Goal: Transaction & Acquisition: Obtain resource

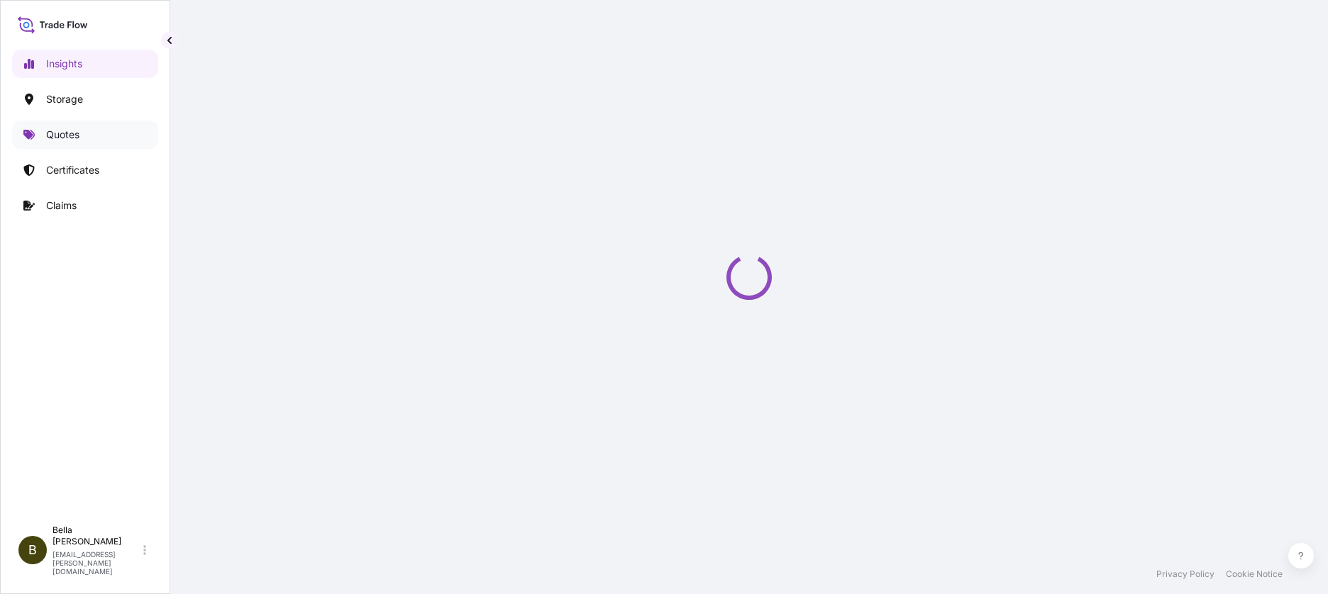
click at [43, 143] on link "Quotes" at bounding box center [85, 135] width 146 height 28
click at [53, 138] on p "Quotes" at bounding box center [62, 135] width 33 height 14
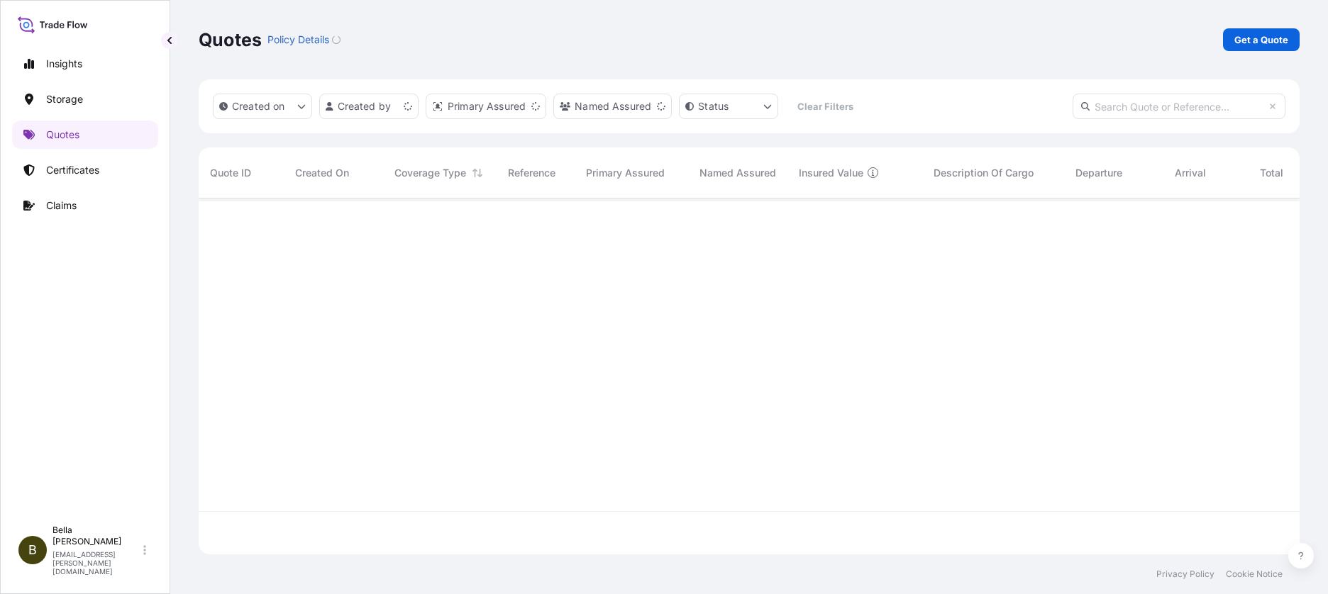
scroll to position [353, 1090]
click at [1281, 48] on link "Get a Quote" at bounding box center [1261, 39] width 77 height 23
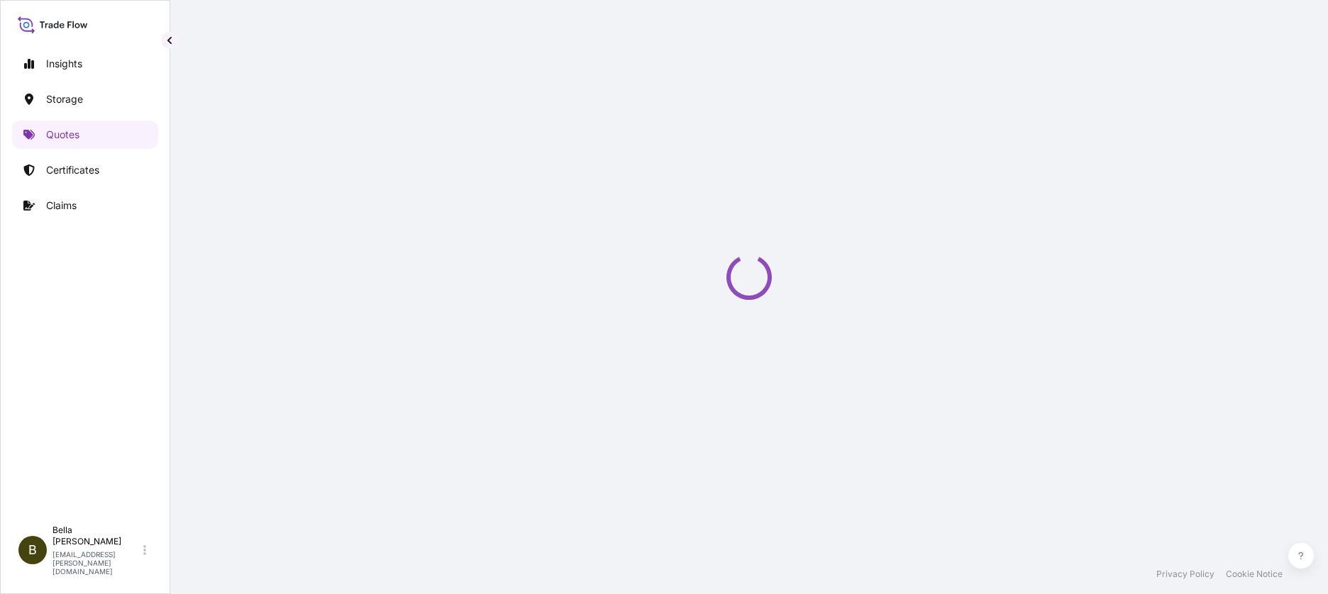
select select "Water"
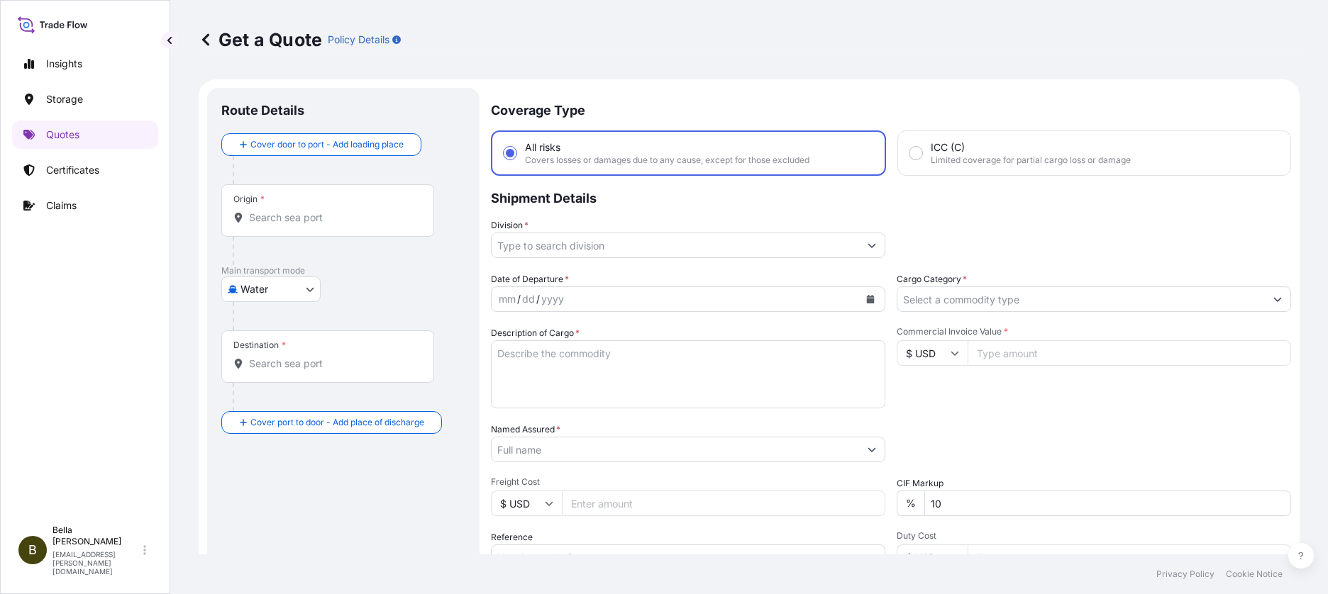
scroll to position [23, 0]
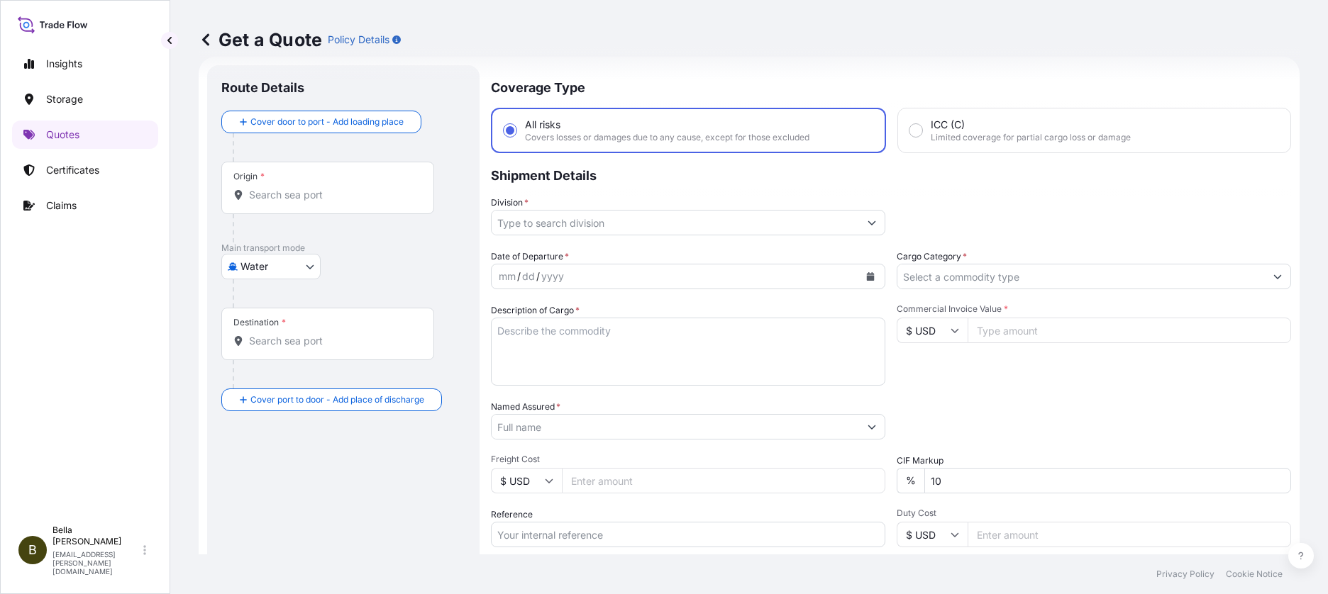
click at [292, 199] on input "Origin *" at bounding box center [332, 195] width 167 height 14
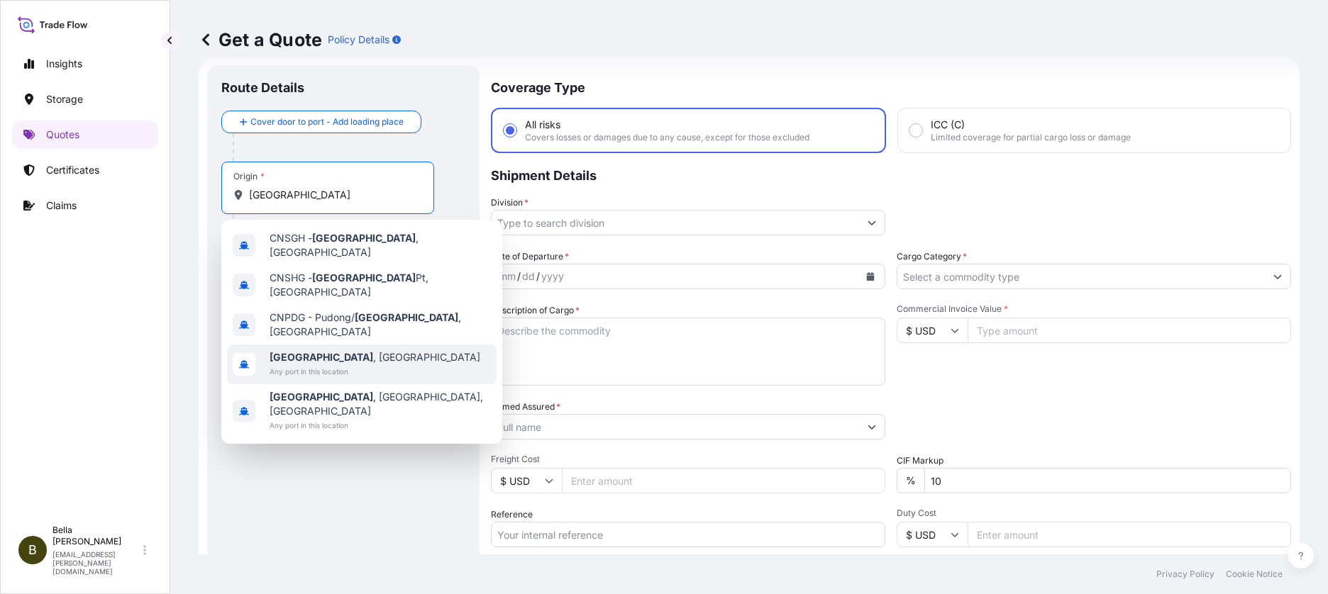
click at [318, 350] on span "[GEOGRAPHIC_DATA] , [GEOGRAPHIC_DATA]" at bounding box center [375, 357] width 211 height 14
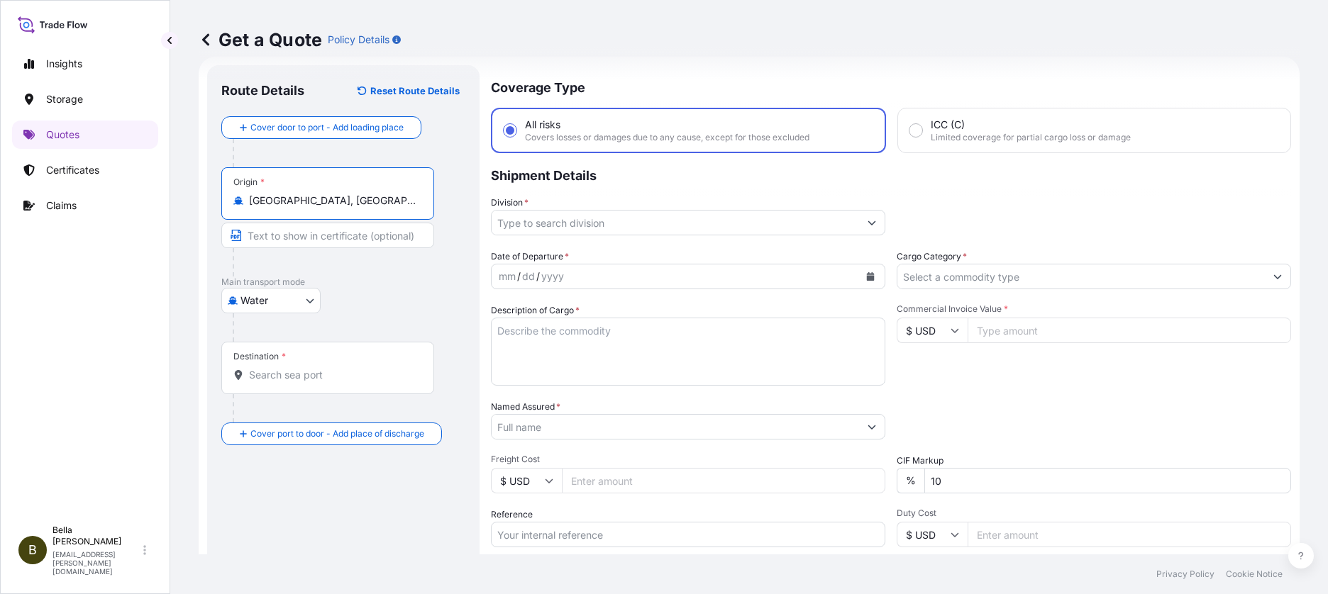
type input "[GEOGRAPHIC_DATA], [GEOGRAPHIC_DATA]"
click at [284, 384] on div "Destination *" at bounding box center [327, 368] width 213 height 52
click at [284, 382] on input "Destination *" at bounding box center [332, 375] width 167 height 14
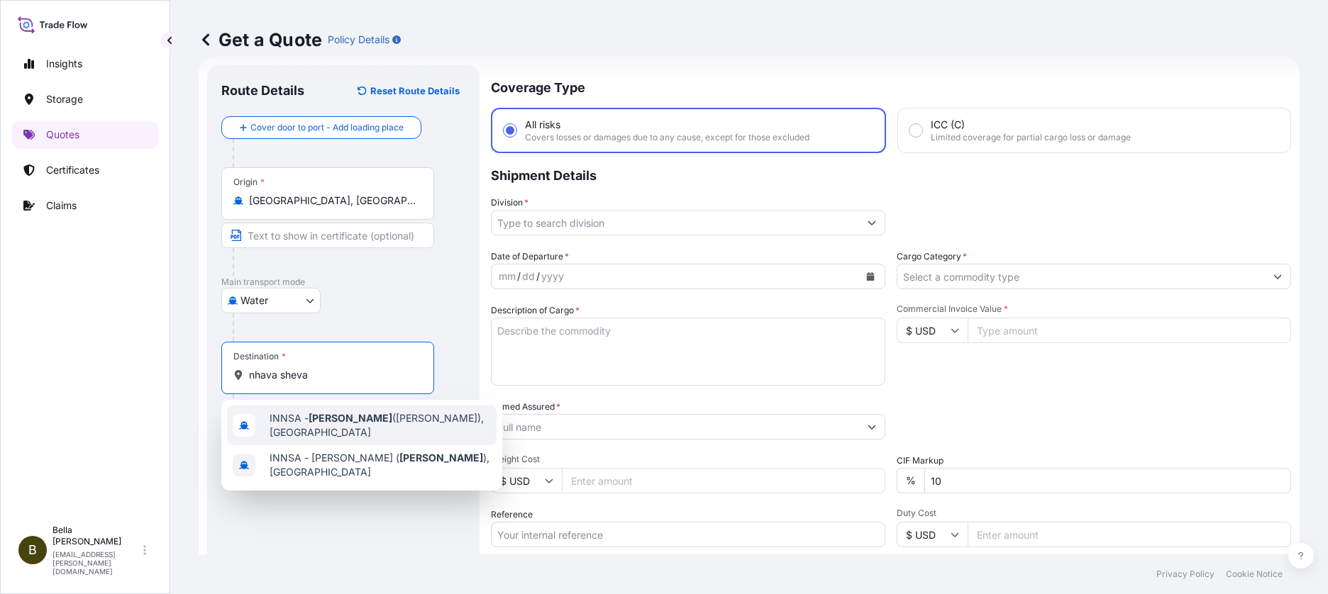
click at [287, 421] on span "INNSA - [GEOGRAPHIC_DATA] ([PERSON_NAME]), [GEOGRAPHIC_DATA]" at bounding box center [380, 425] width 221 height 28
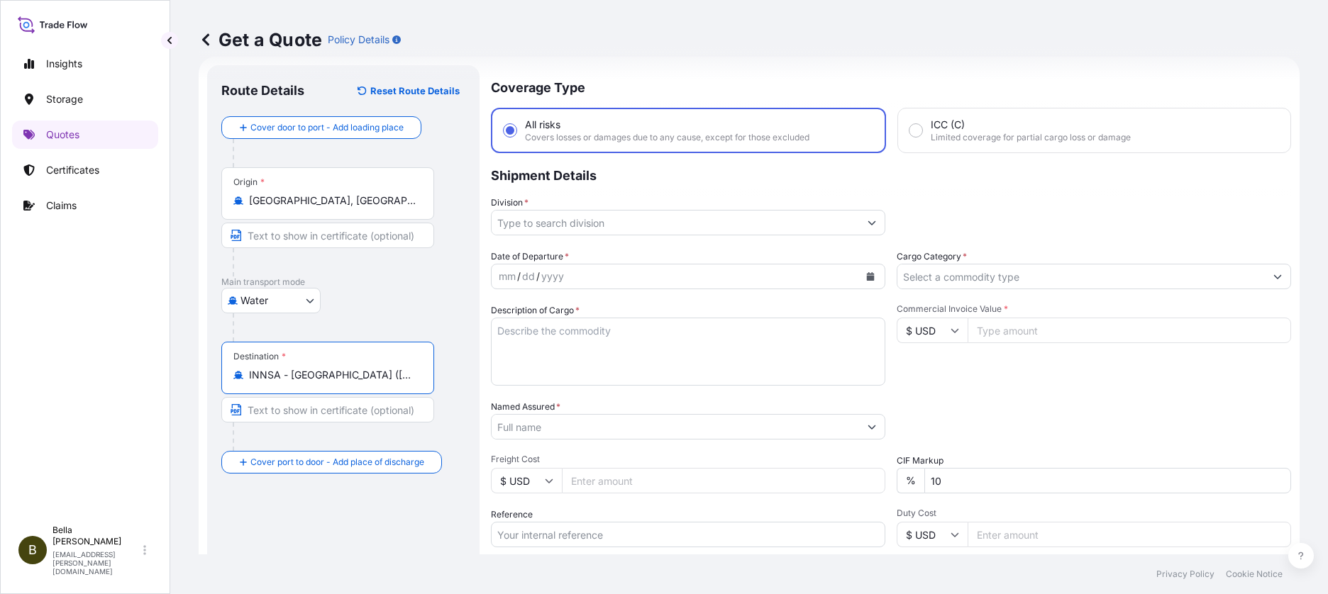
type input "INNSA - [GEOGRAPHIC_DATA] ([PERSON_NAME]), [GEOGRAPHIC_DATA]"
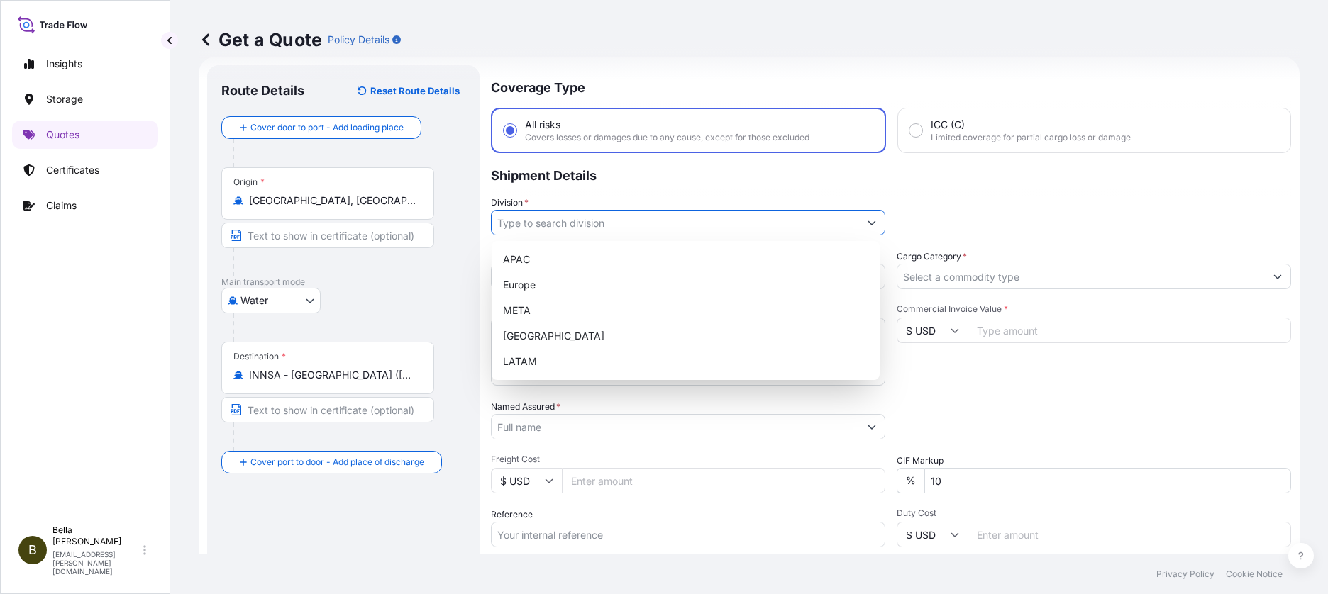
click at [589, 219] on input "Division *" at bounding box center [675, 223] width 367 height 26
click at [572, 262] on div "APAC" at bounding box center [685, 260] width 377 height 26
type input "APAC"
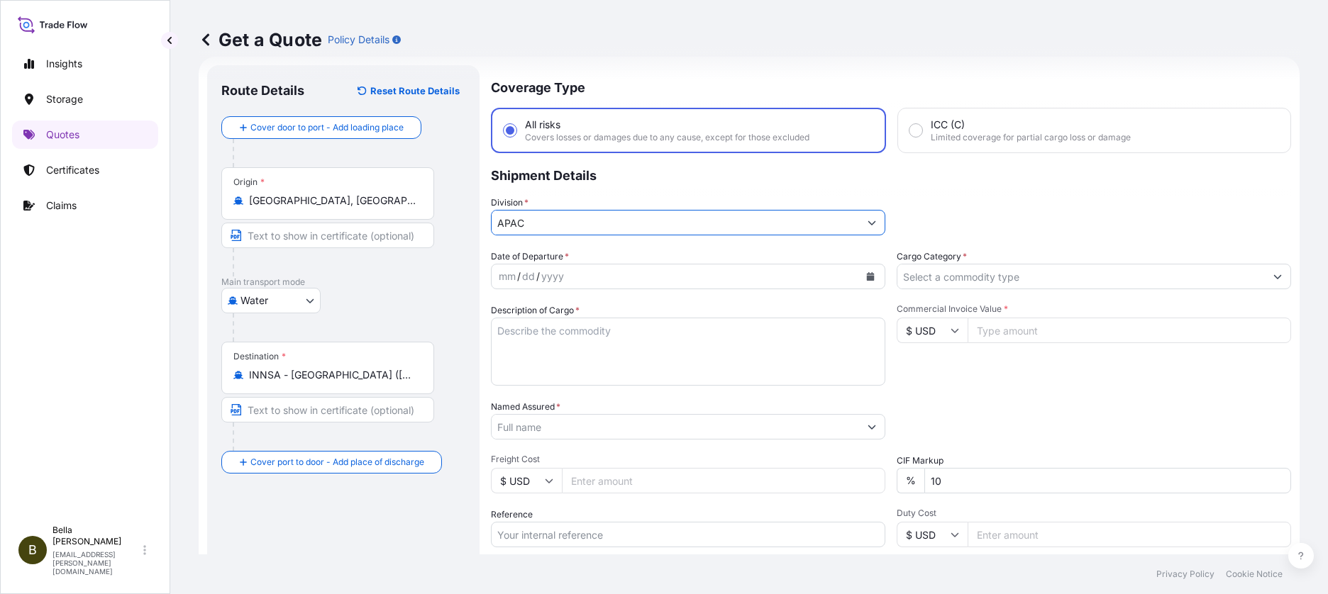
click at [867, 274] on icon "Calendar" at bounding box center [871, 276] width 8 height 9
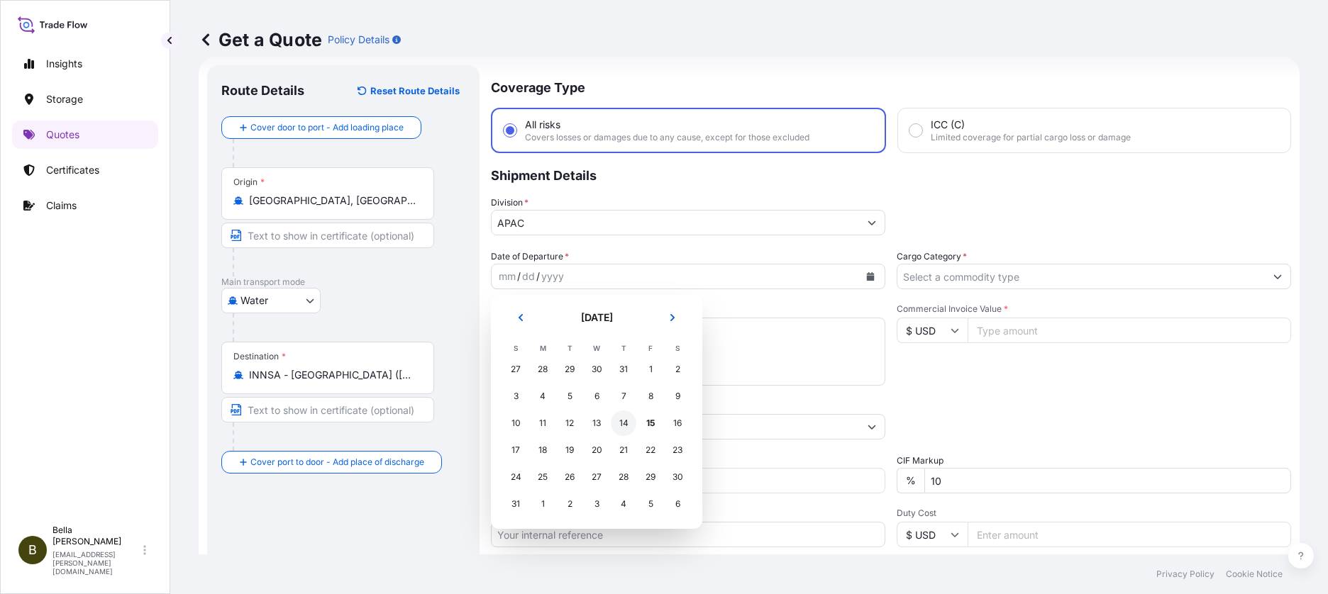
click at [624, 426] on div "14" at bounding box center [624, 424] width 26 height 26
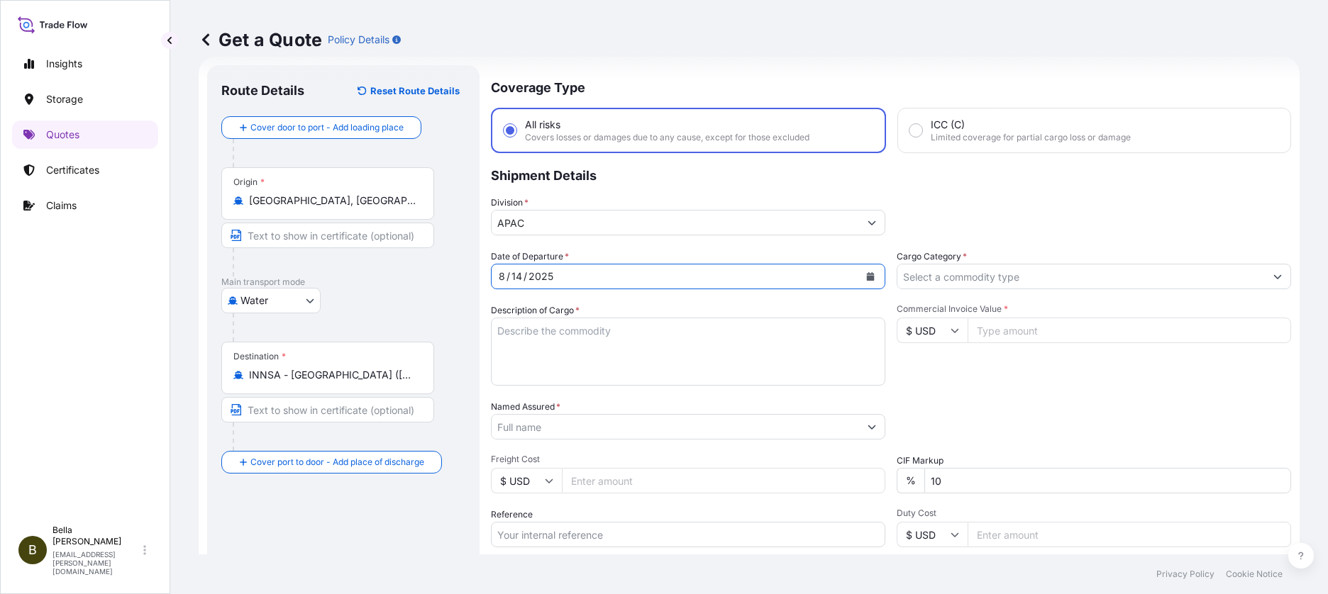
click at [601, 340] on textarea "Description of Cargo *" at bounding box center [688, 352] width 394 height 68
click at [517, 333] on textarea "Description of Cargo *" at bounding box center [688, 352] width 394 height 68
click at [522, 334] on textarea "Description of Cargo *" at bounding box center [688, 352] width 394 height 68
paste textarea "[DEMOGRAPHIC_DATA] MANNEQUINS& [DEMOGRAPHIC_DATA] MANNEQUINS H.S. CODE 96180000…"
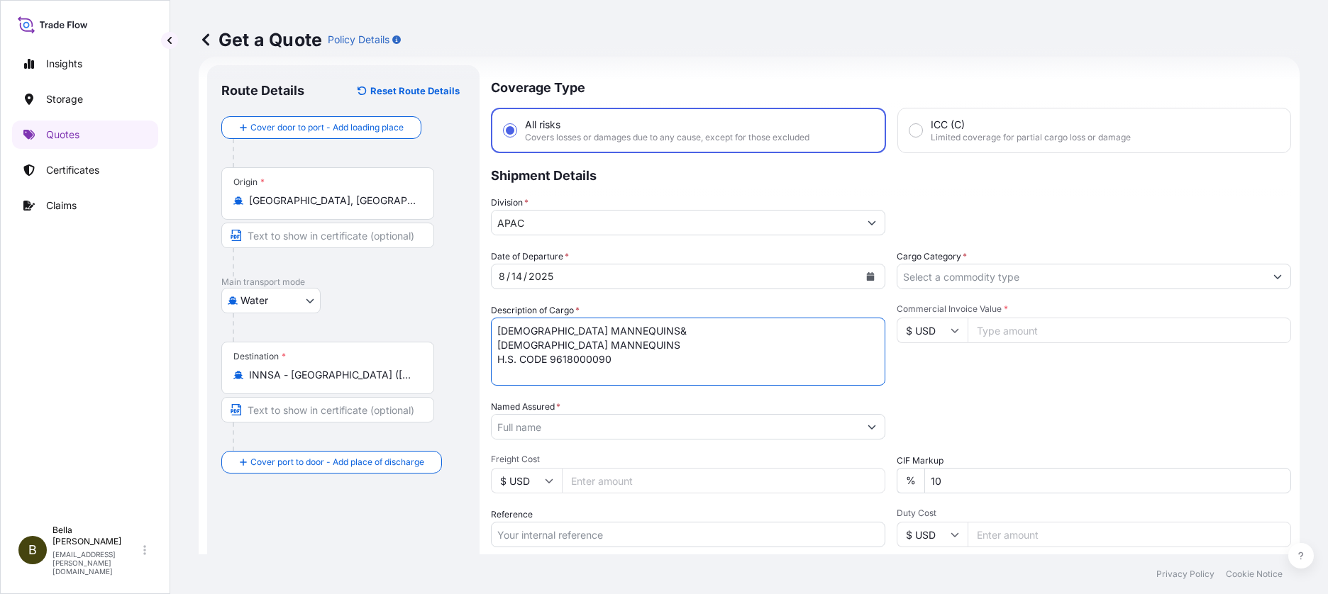
type textarea "[DEMOGRAPHIC_DATA] MANNEQUINS& [DEMOGRAPHIC_DATA] MANNEQUINS H.S. CODE 96180000…"
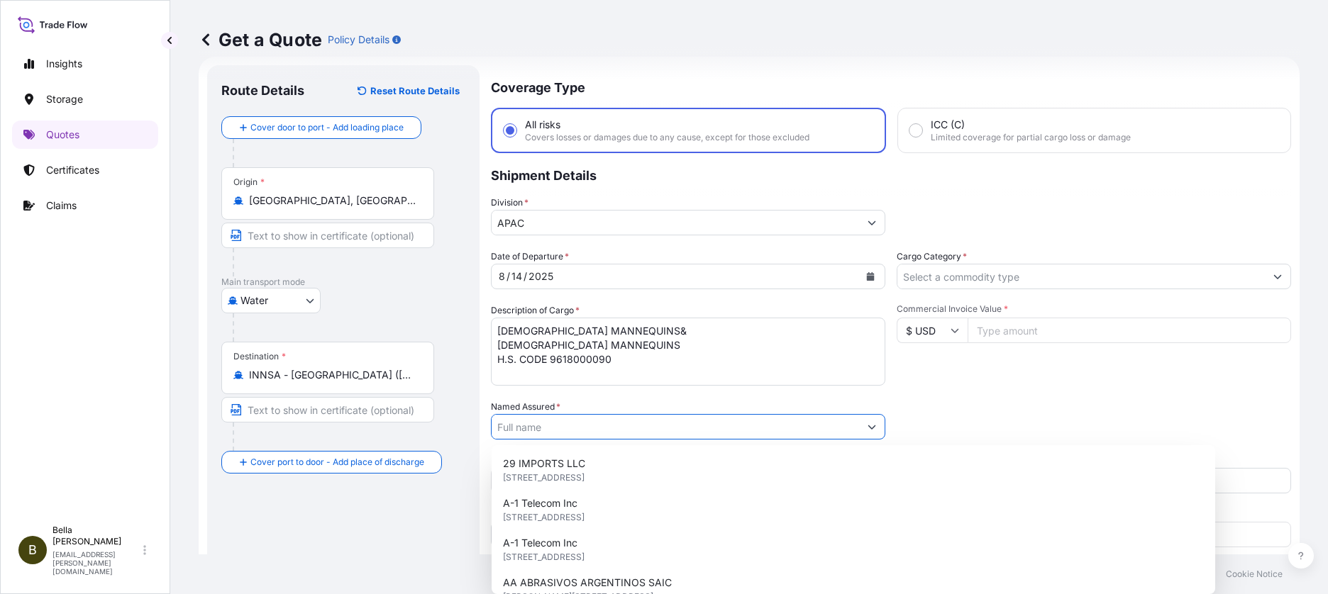
click at [557, 425] on input "Named Assured *" at bounding box center [675, 427] width 367 height 26
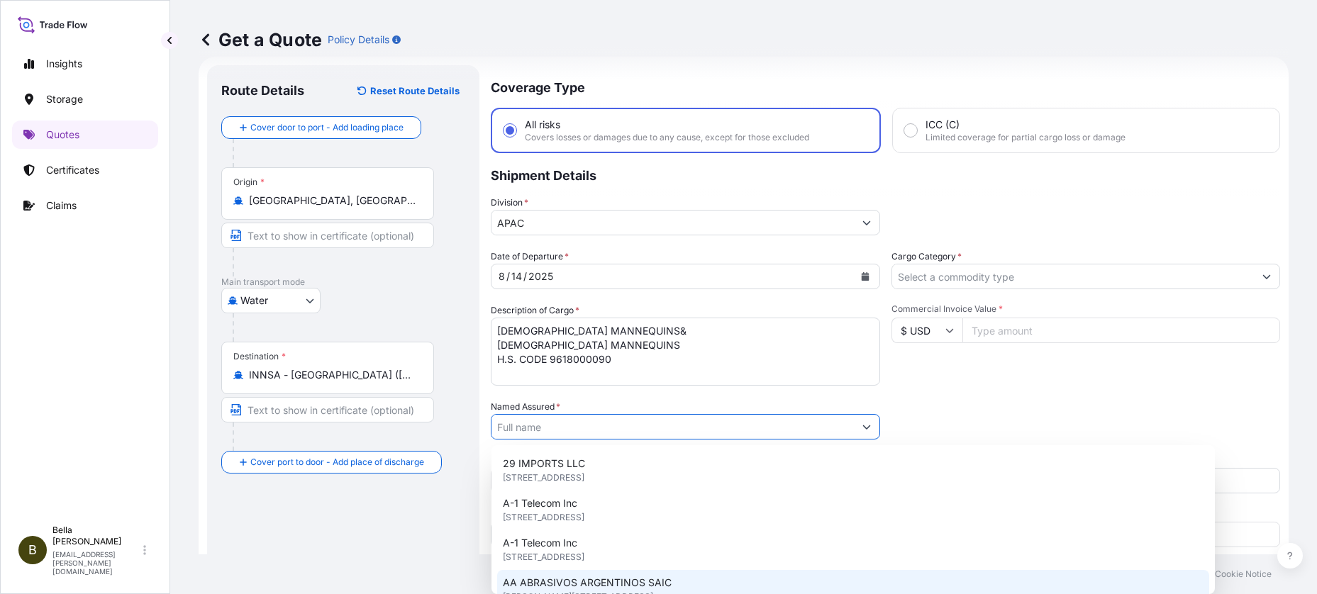
click at [521, 426] on input "Named Assured *" at bounding box center [673, 427] width 362 height 26
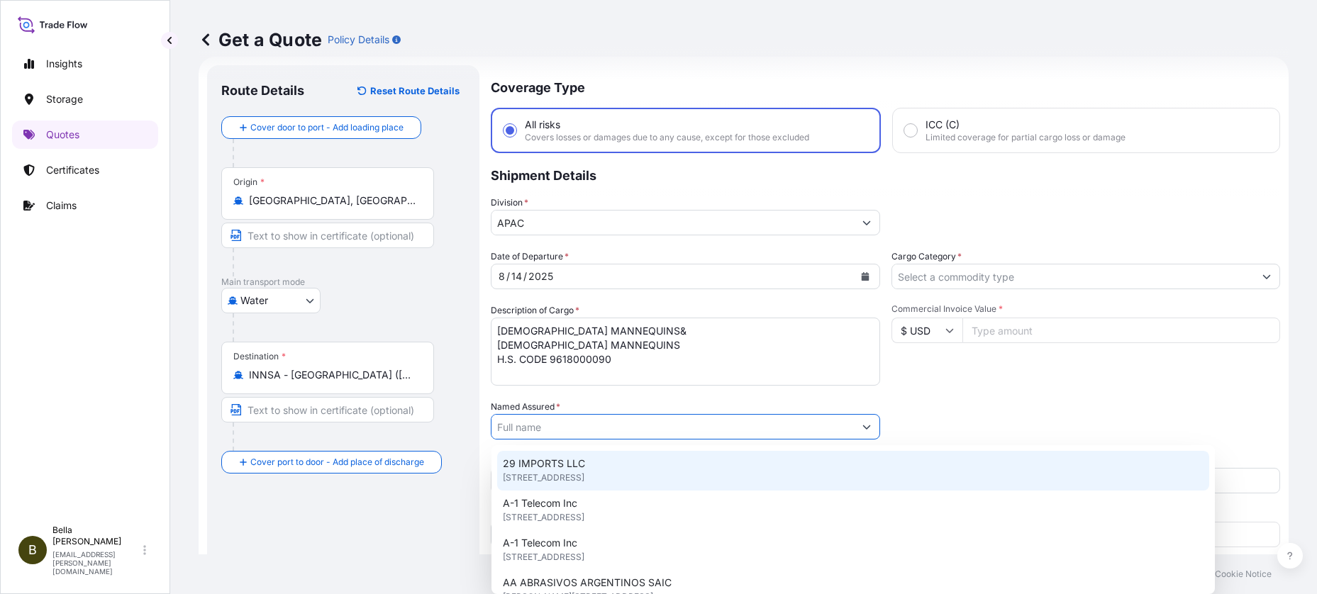
paste input "SHENZHEN WENYI IMPORT AND EXPORT TRADING CO.,LTD"
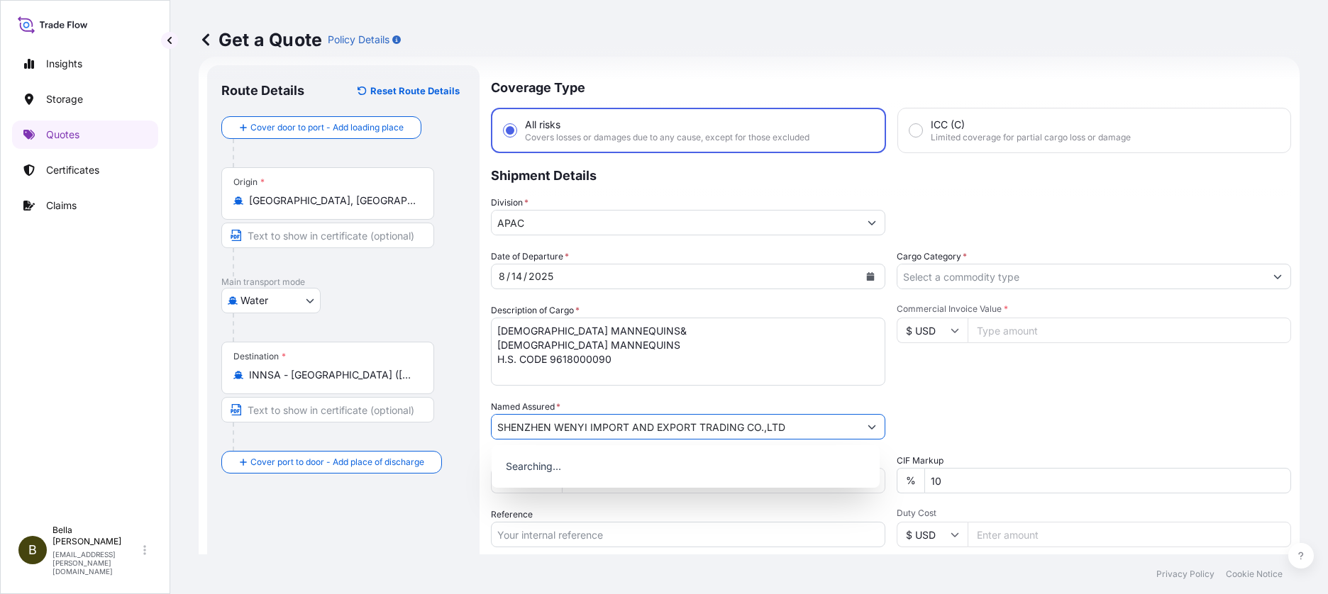
type input "SHENZHEN WENYI IMPORT AND EXPORT TRADING CO.,LTD"
click at [374, 533] on div "Route Details Reset Route Details Cover door to port - Add loading place Place …" at bounding box center [343, 386] width 244 height 614
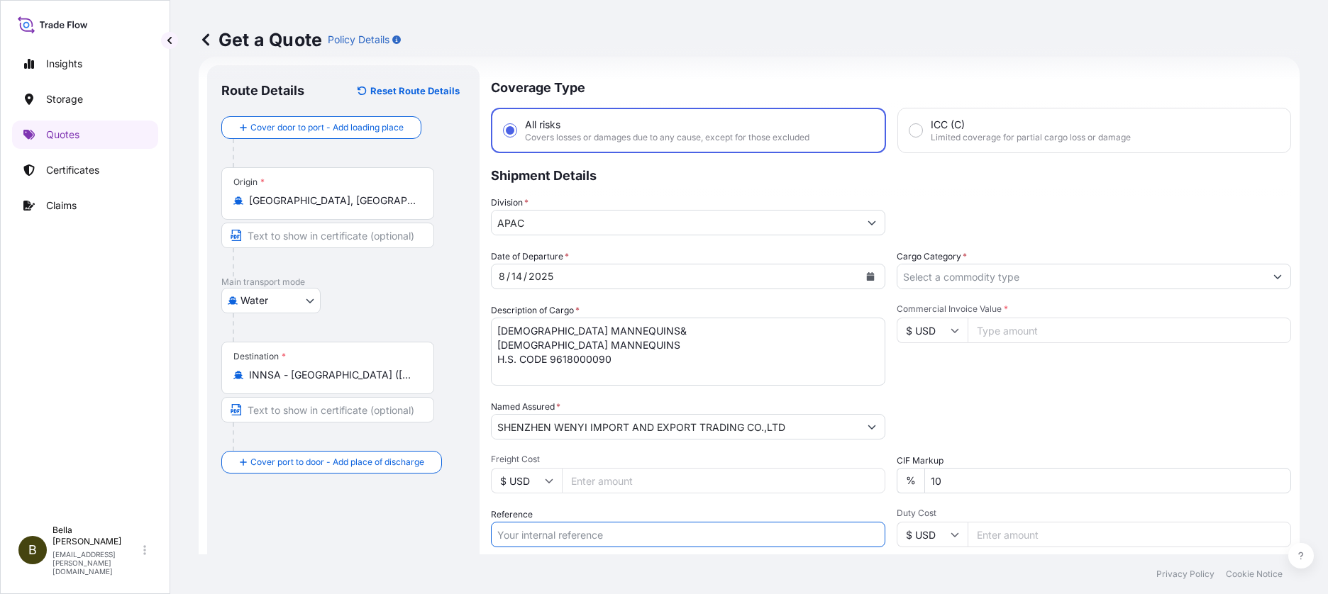
click at [574, 543] on input "Reference" at bounding box center [688, 535] width 394 height 26
click at [532, 531] on input "Reference" at bounding box center [688, 535] width 394 height 26
paste input "HDMUSHAZ6FE55600"
type input "HDMUSHAZ6FE55600"
click at [400, 507] on div "Route Details Reset Route Details Cover door to port - Add loading place Place …" at bounding box center [343, 386] width 244 height 614
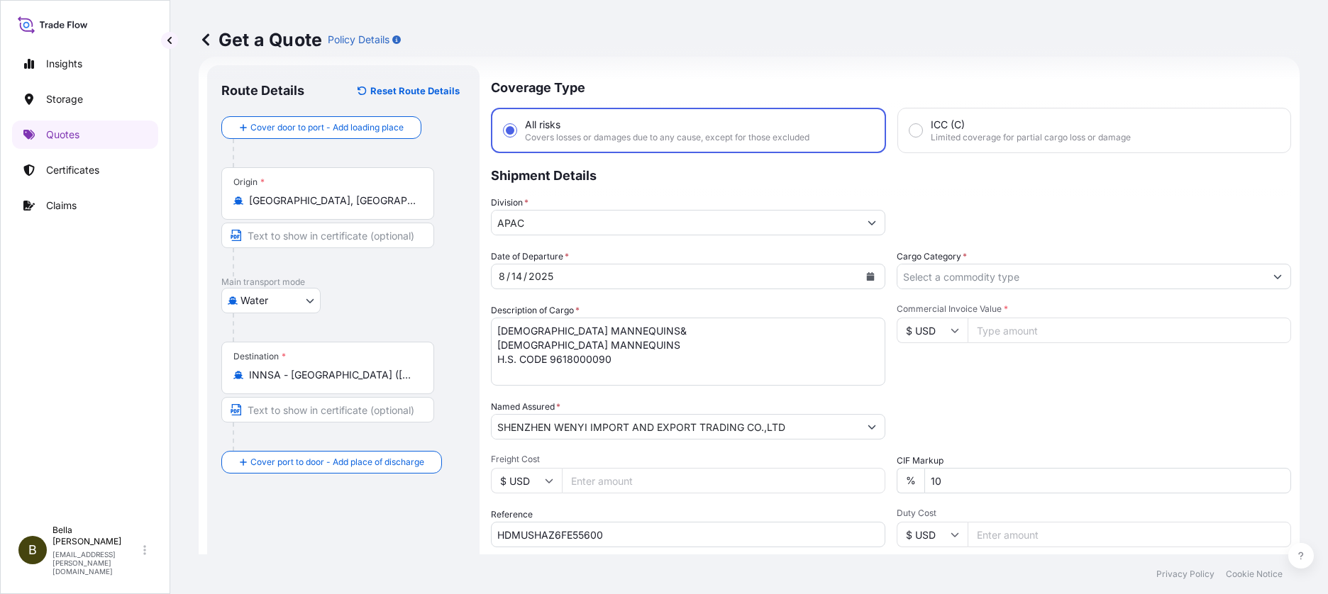
click at [928, 277] on input "Cargo Category *" at bounding box center [1080, 277] width 367 height 26
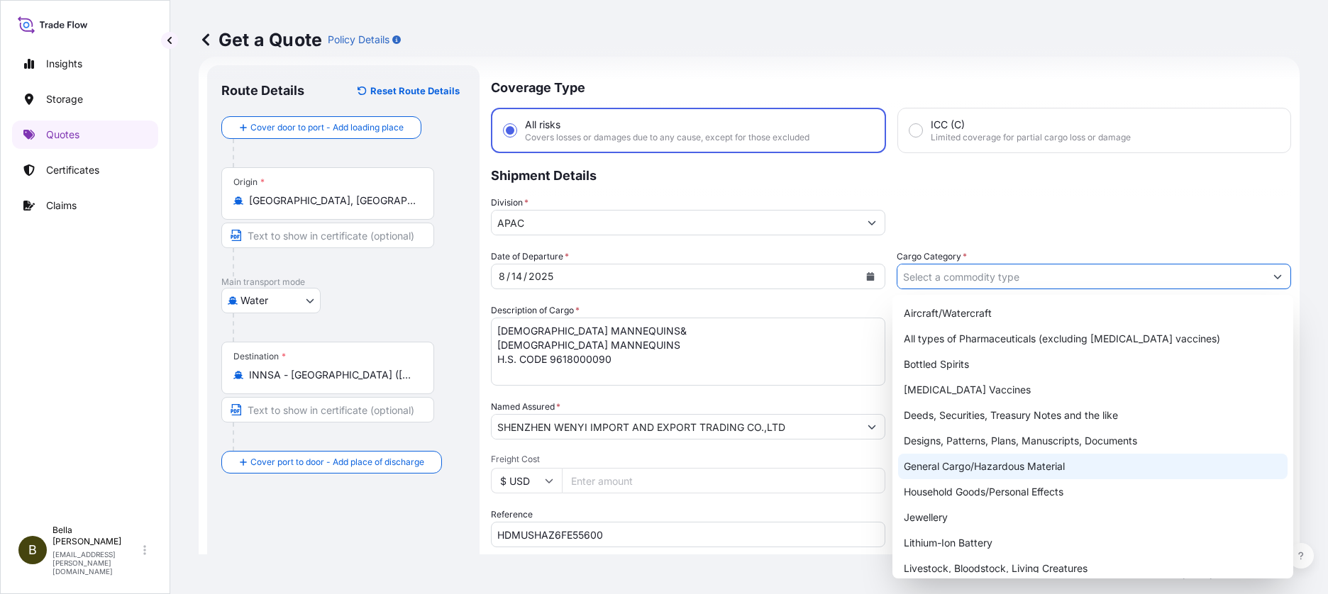
click at [944, 467] on div "General Cargo/Hazardous Material" at bounding box center [1092, 467] width 389 height 26
type input "General Cargo/Hazardous Material"
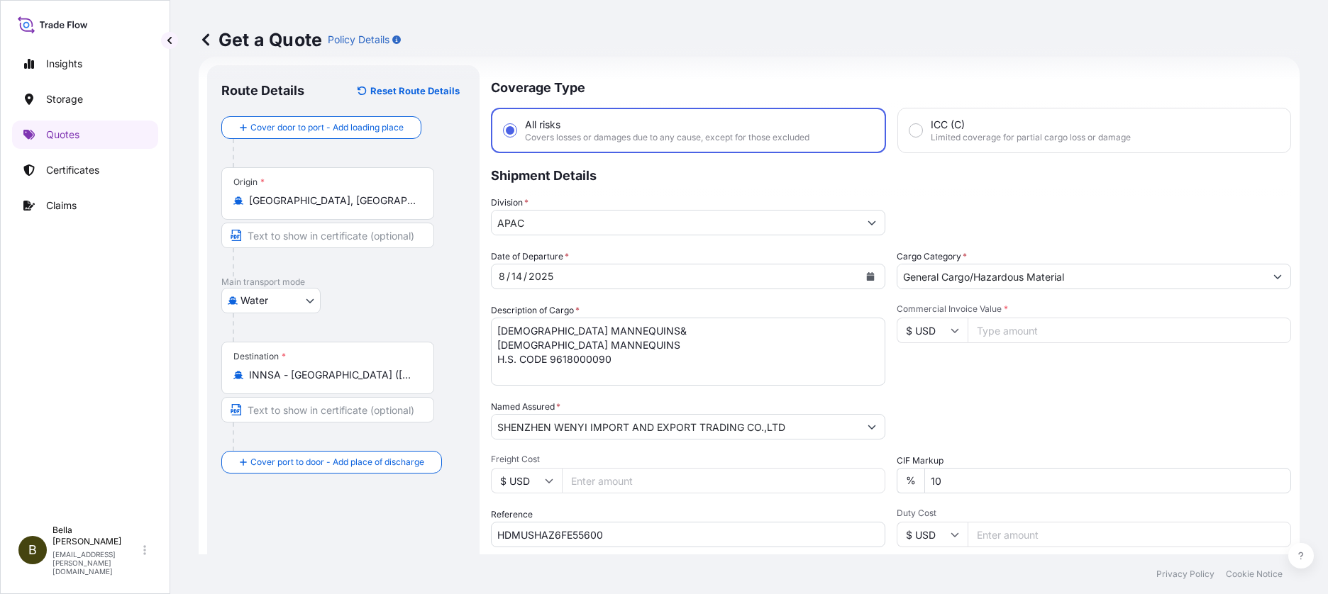
click at [1006, 329] on input "Commercial Invoice Value *" at bounding box center [1128, 331] width 323 height 26
type input "9"
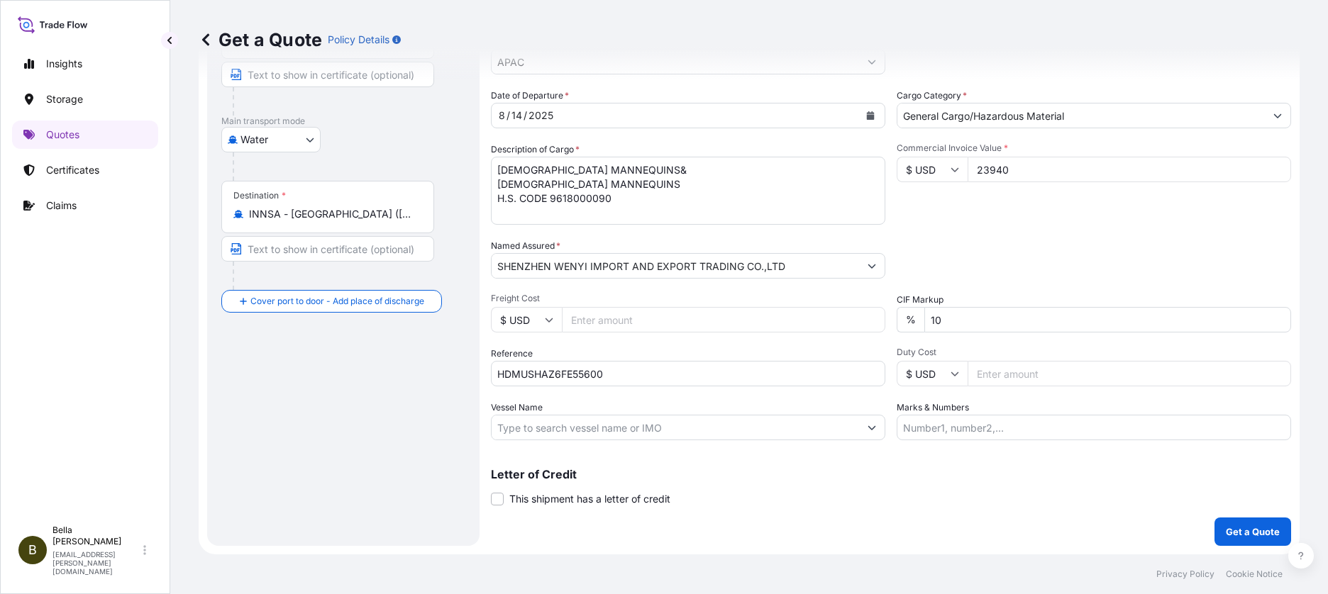
type input "23940"
click at [572, 423] on input "Vessel Name" at bounding box center [675, 428] width 367 height 26
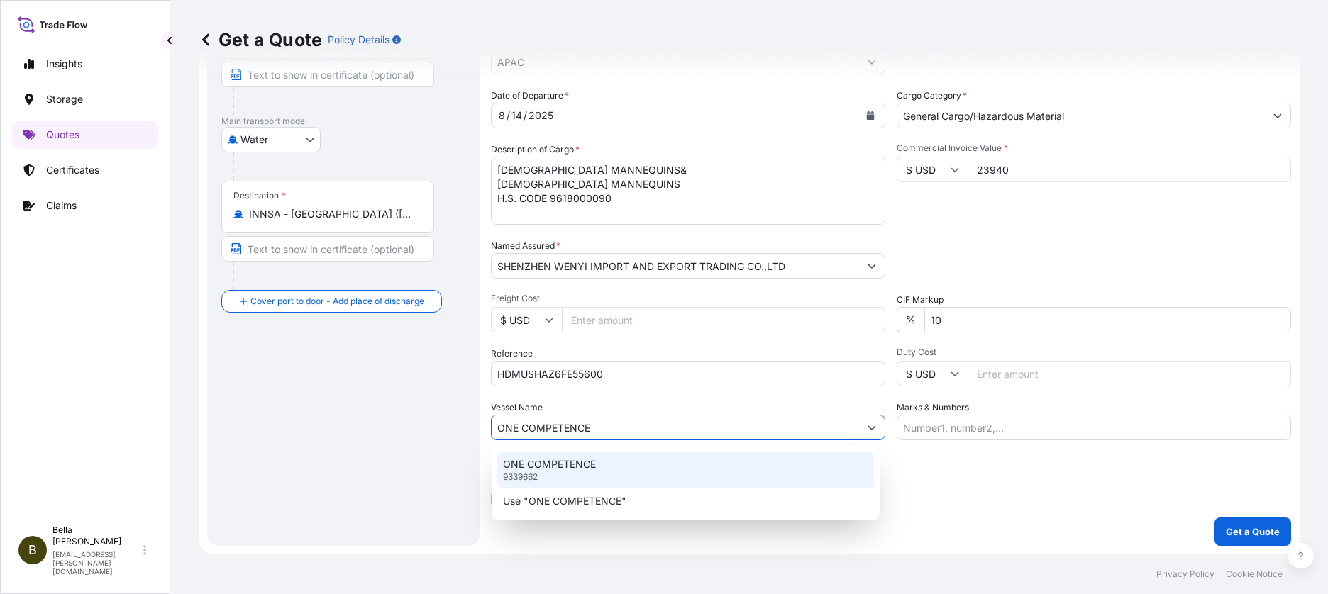
click at [581, 467] on p "ONE COMPETENCE" at bounding box center [549, 464] width 93 height 14
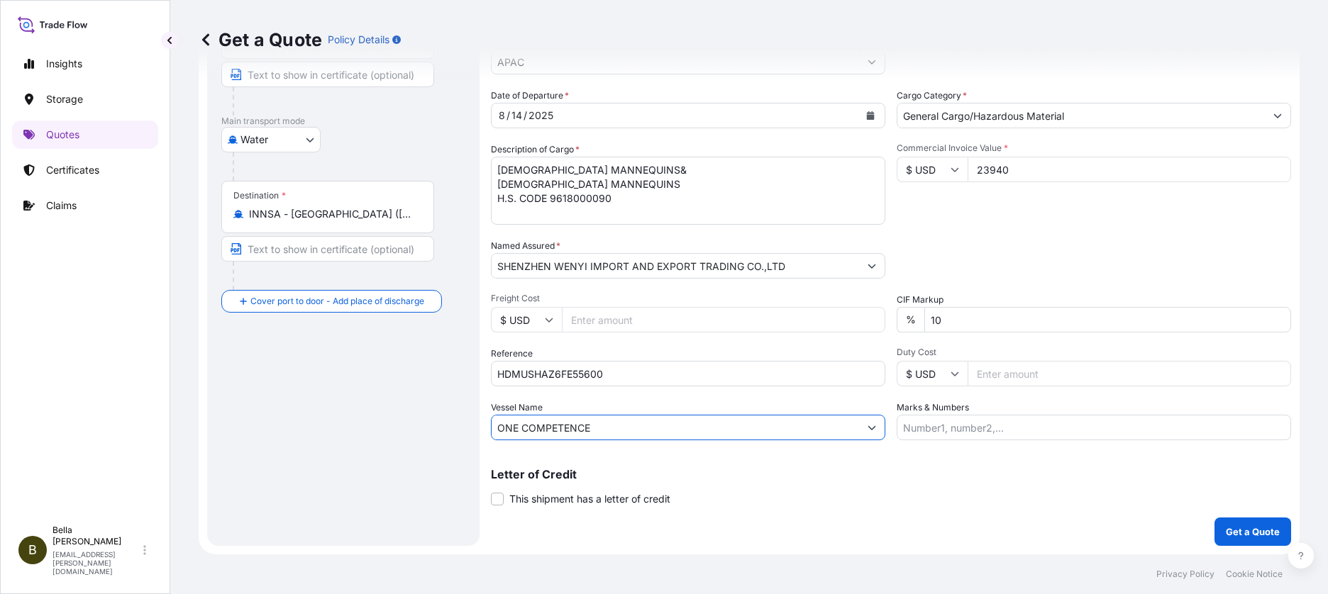
type input "ONE COMPETENCE"
click at [937, 472] on p "Letter of Credit" at bounding box center [891, 474] width 800 height 11
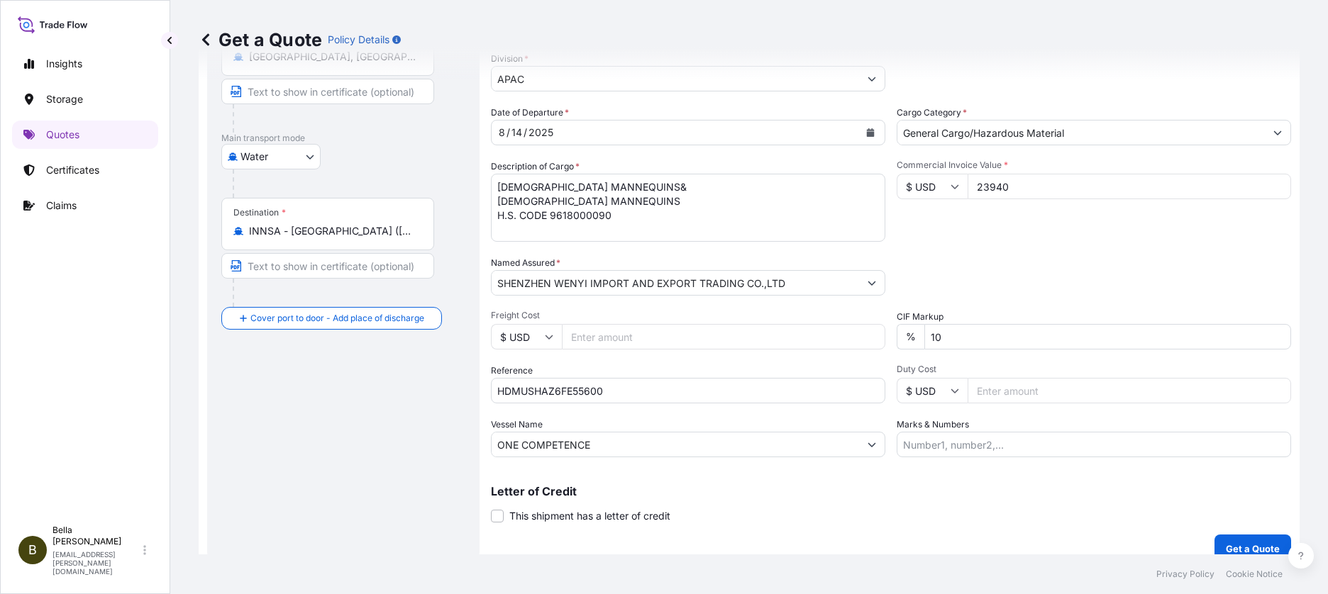
scroll to position [0, 0]
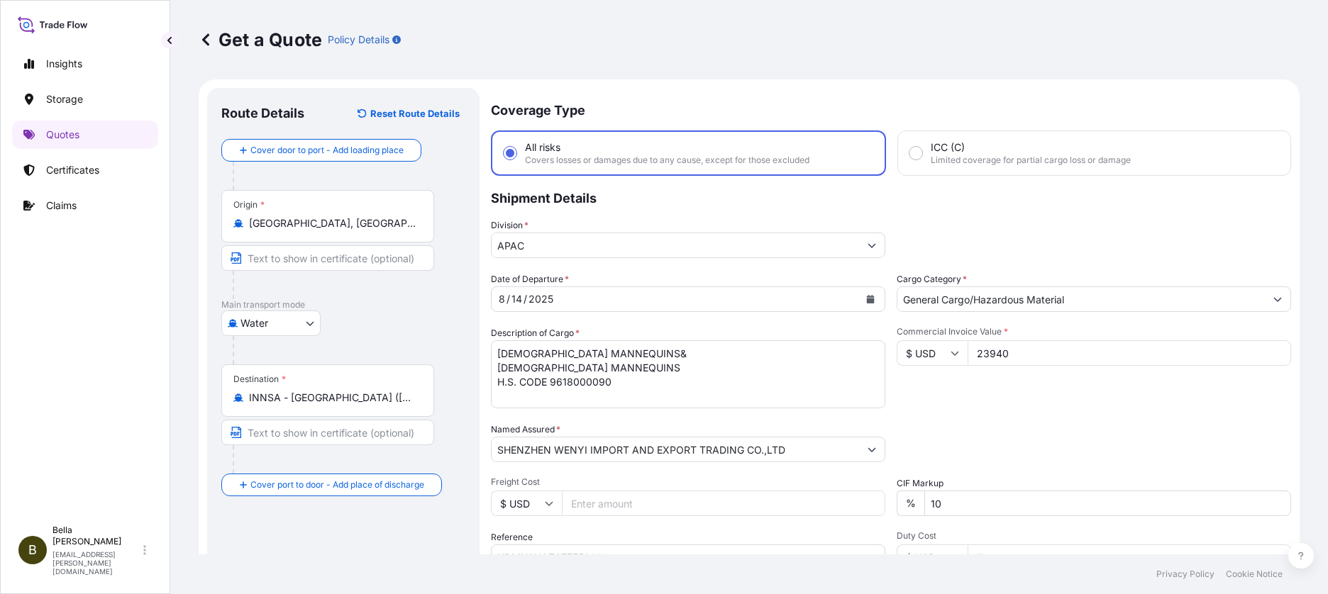
click at [1054, 390] on div "Commercial Invoice Value * $ USD 23940" at bounding box center [1094, 367] width 394 height 82
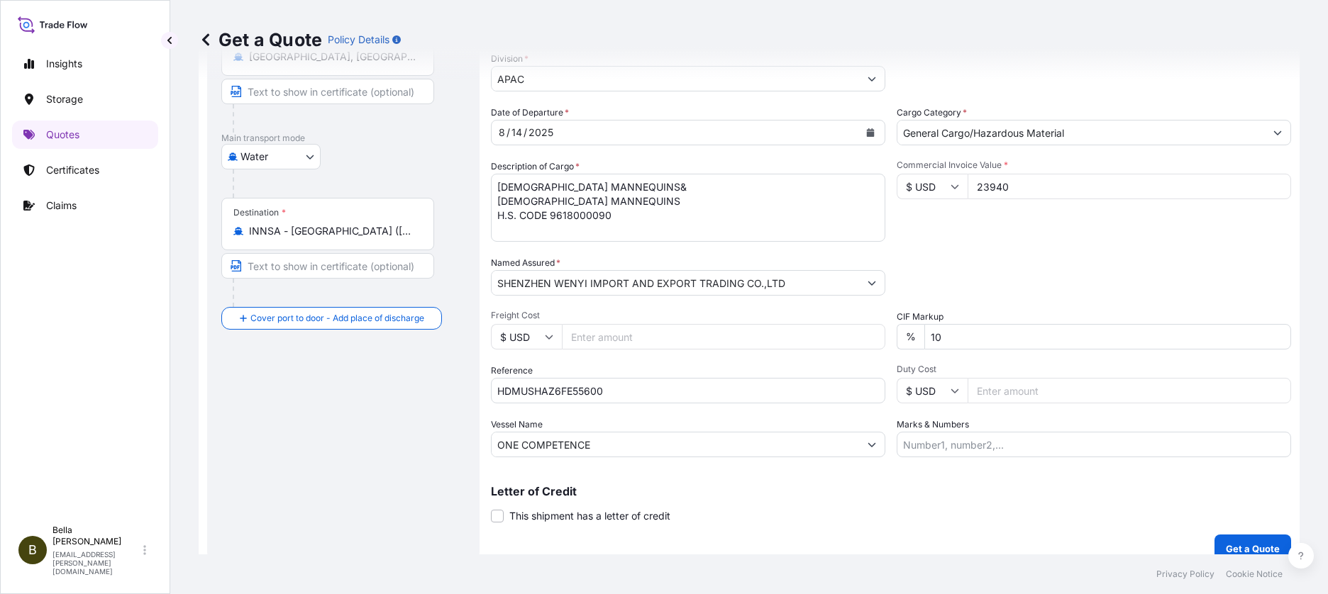
scroll to position [184, 0]
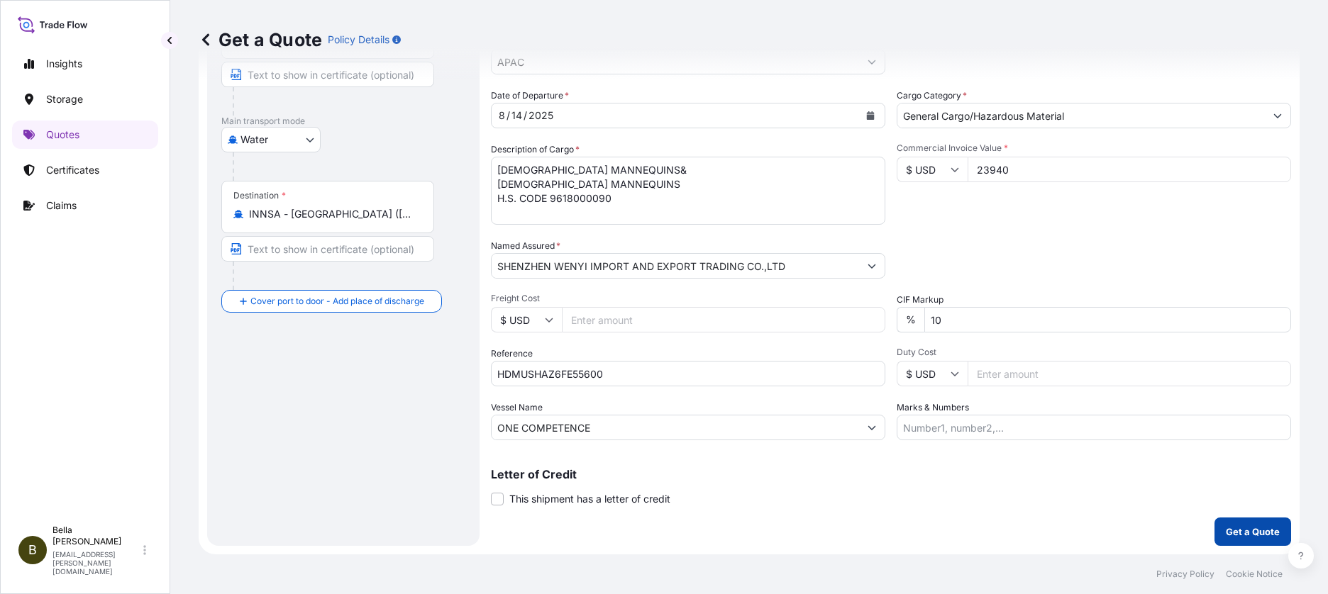
click at [1258, 532] on p "Get a Quote" at bounding box center [1253, 532] width 54 height 14
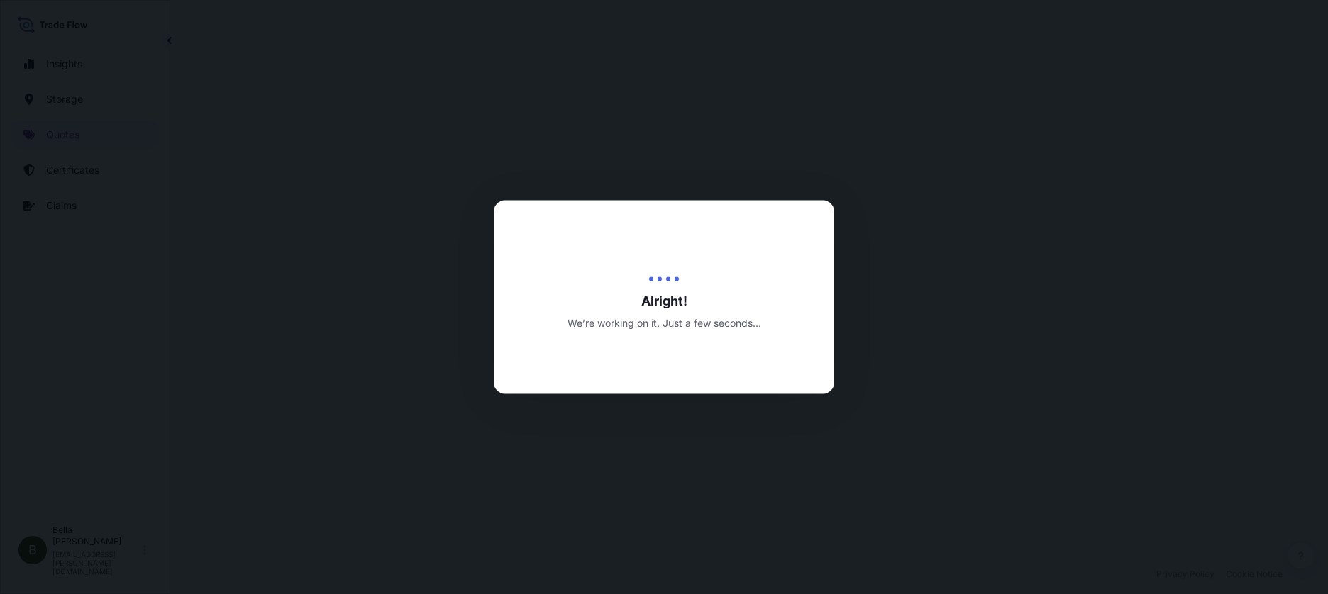
select select "Water"
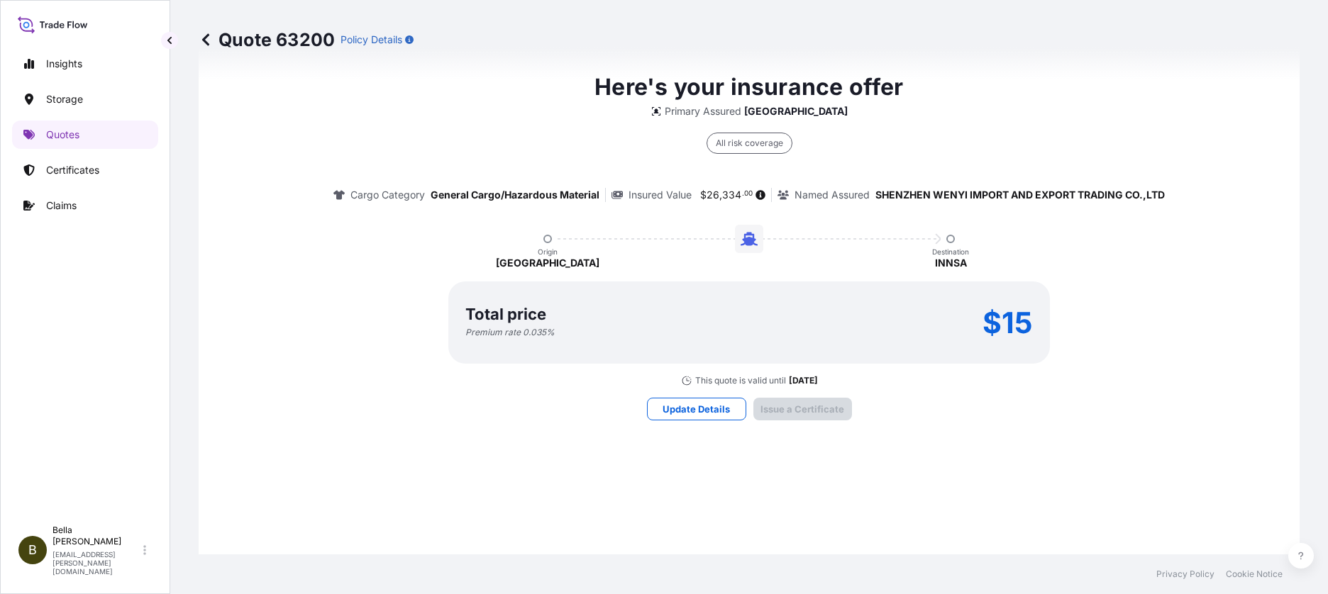
scroll to position [2080, 0]
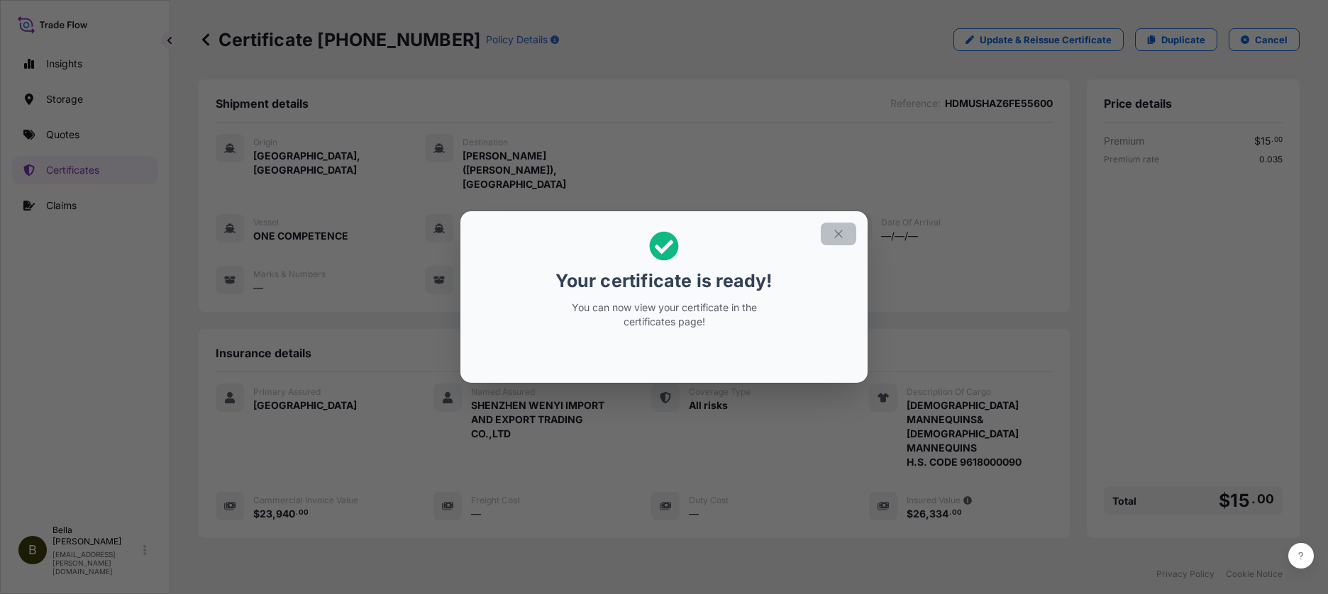
click at [836, 240] on button "button" at bounding box center [838, 234] width 35 height 23
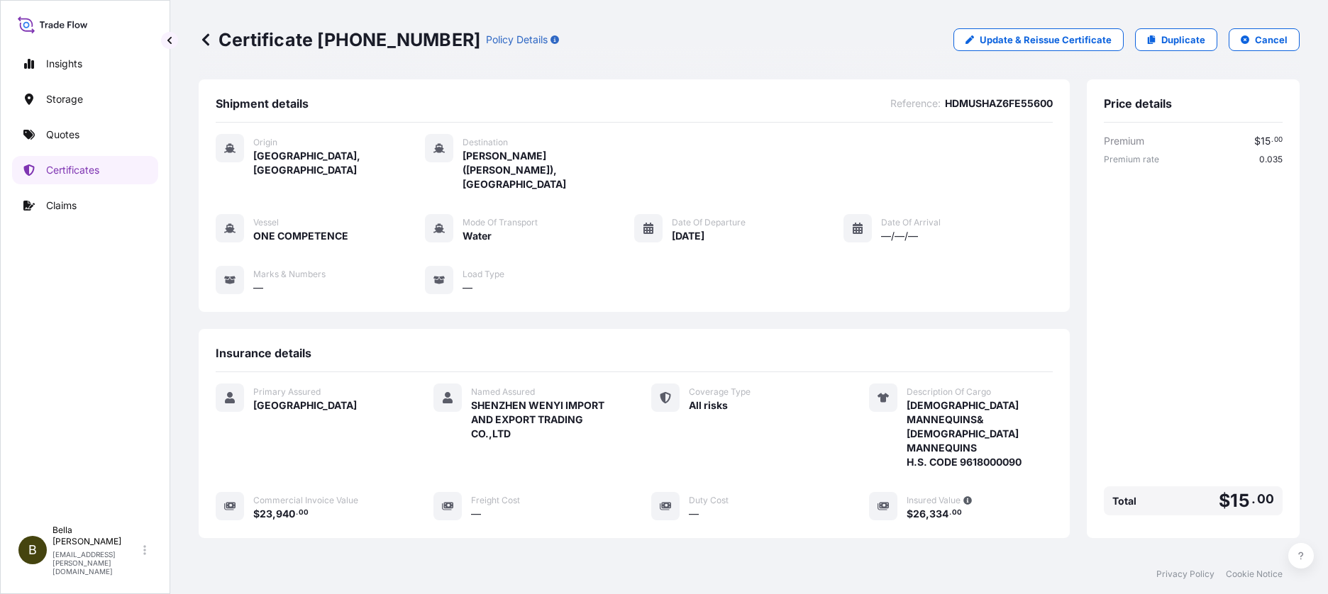
scroll to position [179, 0]
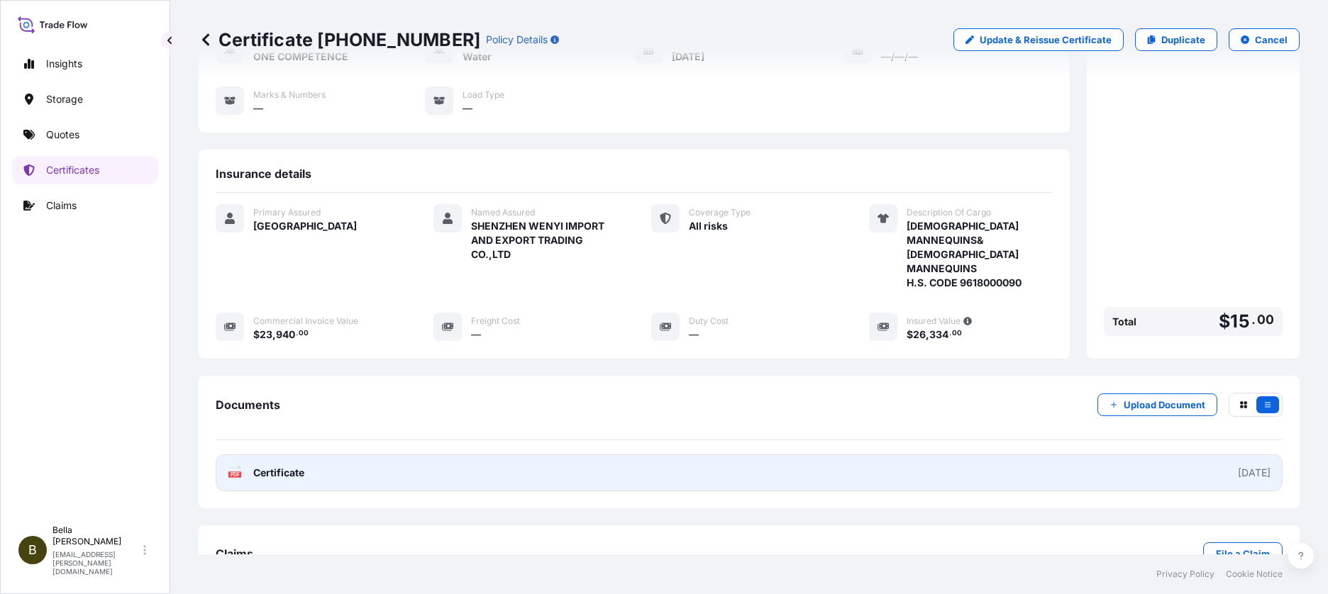
click at [457, 455] on link "PDF Certificate [DATE]" at bounding box center [749, 473] width 1067 height 37
